Goal: Download file/media

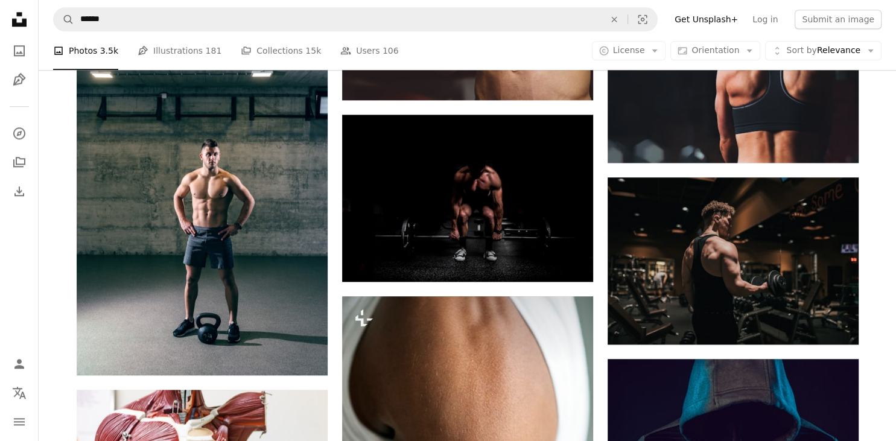
scroll to position [1362, 0]
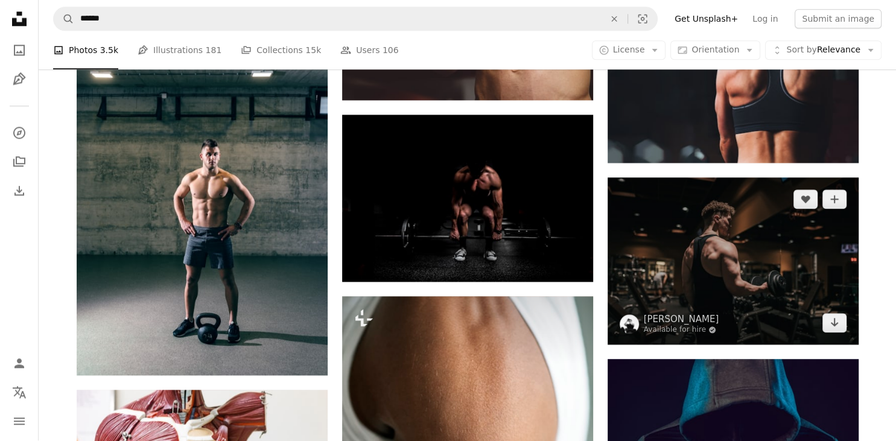
click at [730, 290] on img at bounding box center [732, 261] width 251 height 167
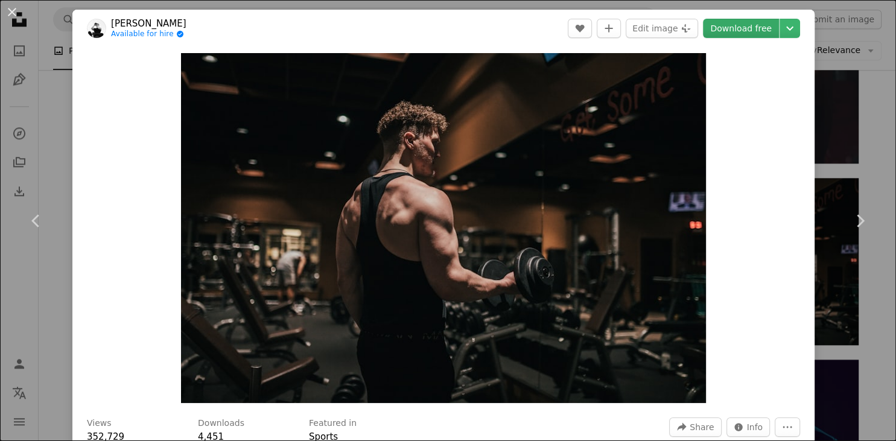
click at [756, 31] on link "Download free" at bounding box center [741, 28] width 76 height 19
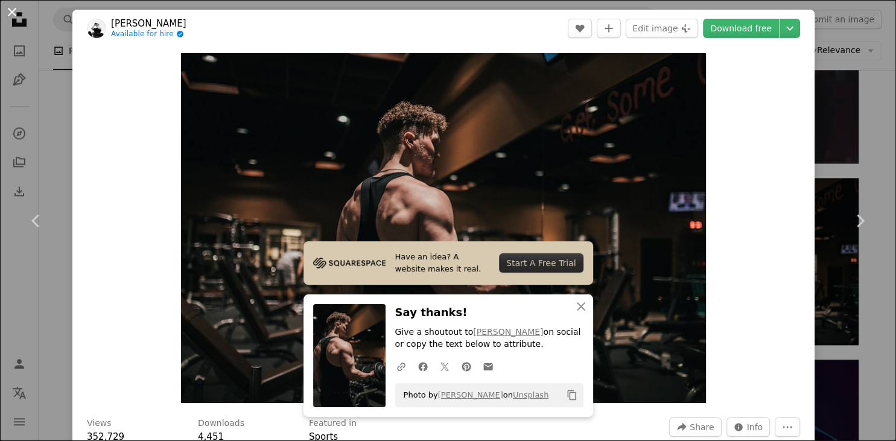
click at [8, 8] on button "An X shape" at bounding box center [12, 12] width 14 height 14
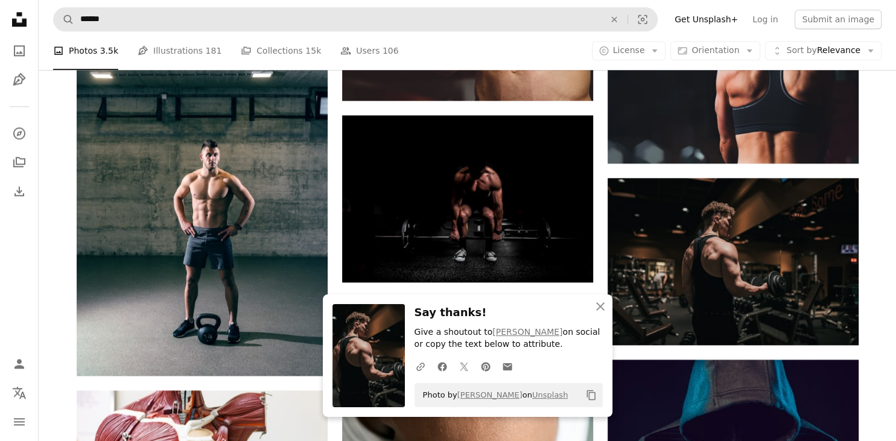
scroll to position [1362, 0]
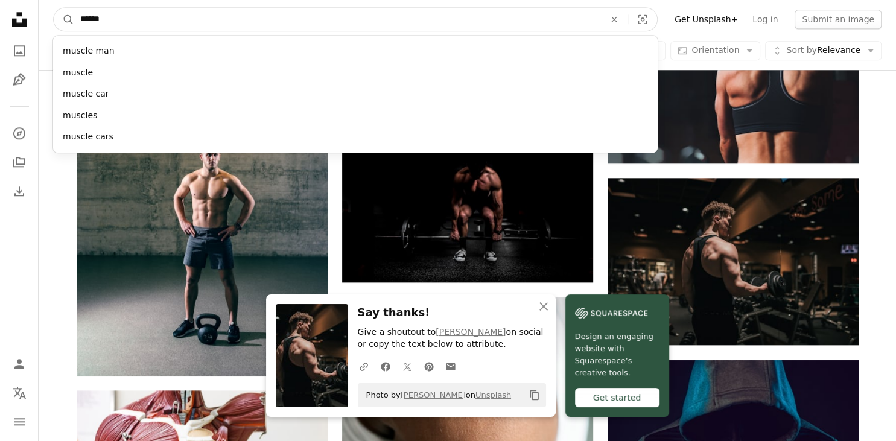
drag, startPoint x: 116, startPoint y: 25, endPoint x: 49, endPoint y: 32, distance: 67.9
click at [74, 31] on input "******" at bounding box center [337, 19] width 526 height 23
type input "******"
click button "A magnifying glass" at bounding box center [64, 19] width 21 height 23
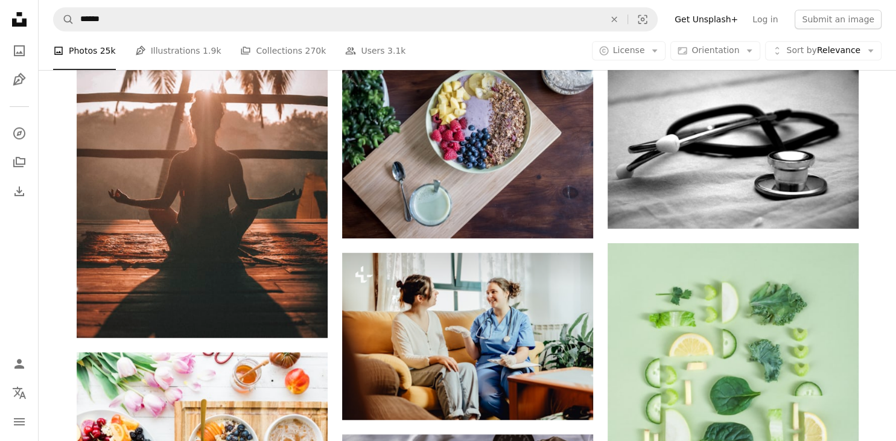
scroll to position [625, 0]
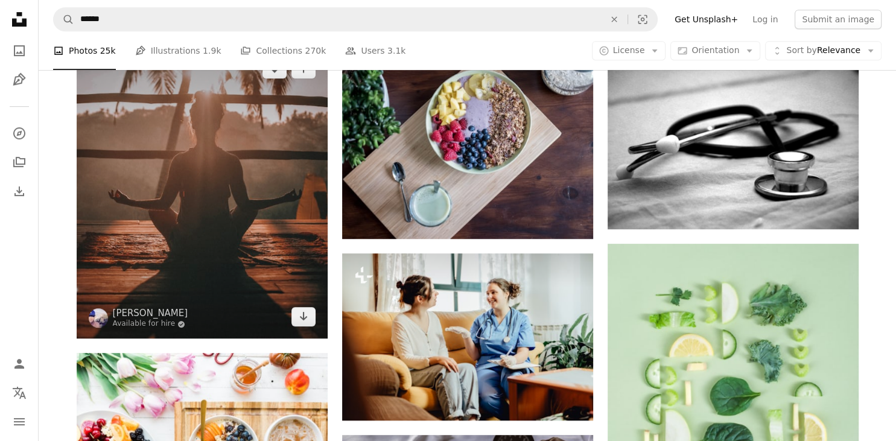
click at [124, 258] on img at bounding box center [202, 192] width 251 height 291
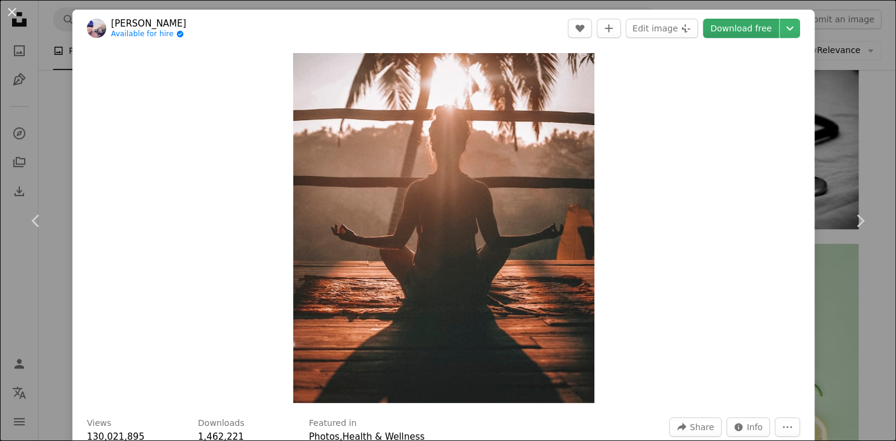
click at [771, 29] on link "Download free" at bounding box center [741, 28] width 76 height 19
